Goal: Navigation & Orientation: Find specific page/section

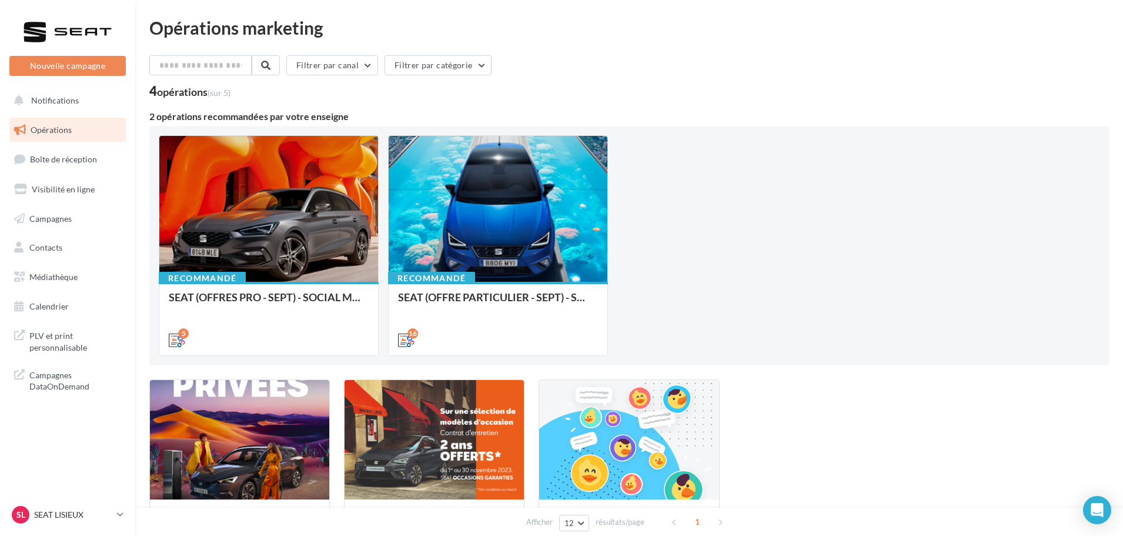
drag, startPoint x: 62, startPoint y: 141, endPoint x: 70, endPoint y: 143, distance: 8.6
click at [62, 141] on link "Opérations" at bounding box center [67, 130] width 121 height 25
click at [81, 523] on div "SL SEAT LISIEUX SEAT-LISIEUX" at bounding box center [62, 515] width 101 height 18
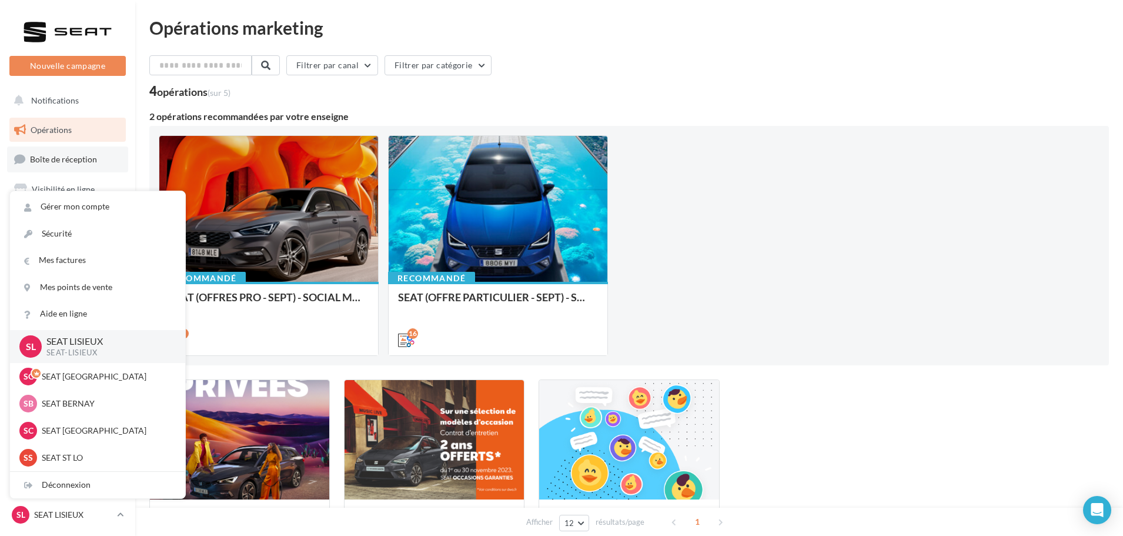
click at [78, 163] on span "Boîte de réception" at bounding box center [63, 159] width 67 height 10
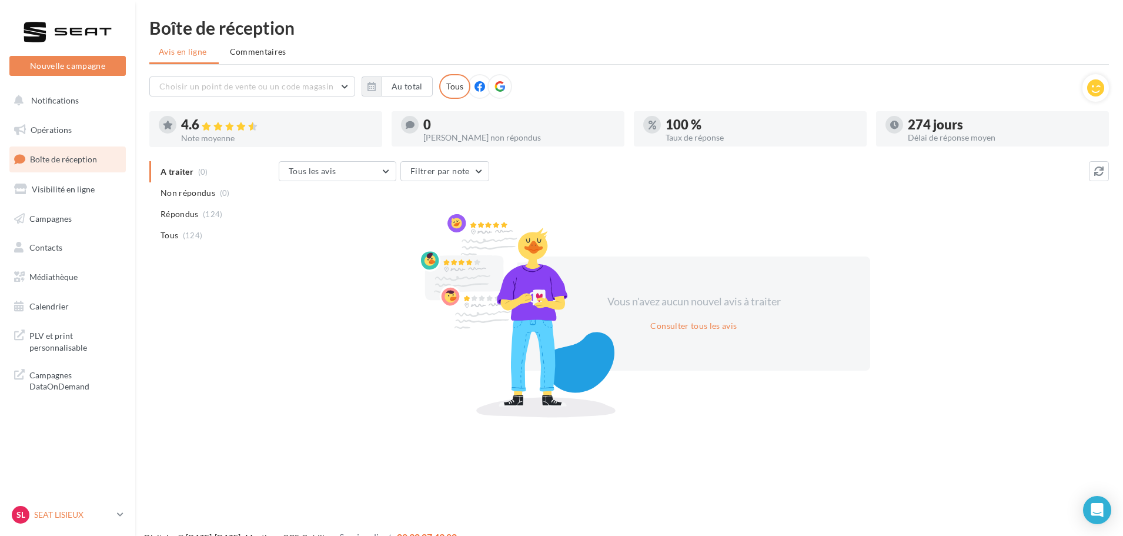
click at [98, 516] on p "SEAT LISIEUX" at bounding box center [73, 515] width 78 height 12
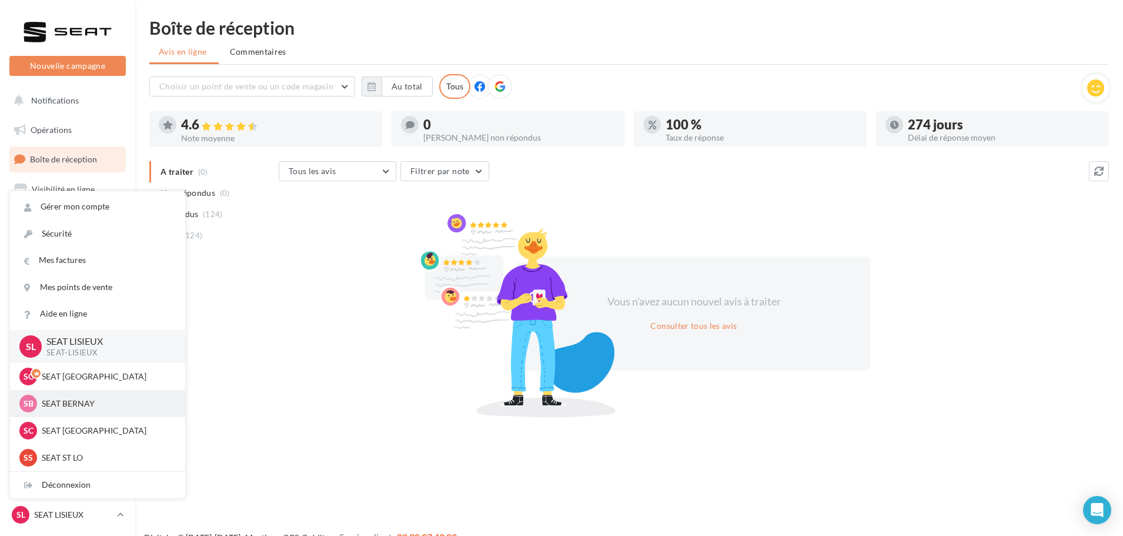
click at [86, 410] on div "SB SEAT BERNAY SEAT-[GEOGRAPHIC_DATA]" at bounding box center [97, 404] width 156 height 18
